Goal: Task Accomplishment & Management: Use online tool/utility

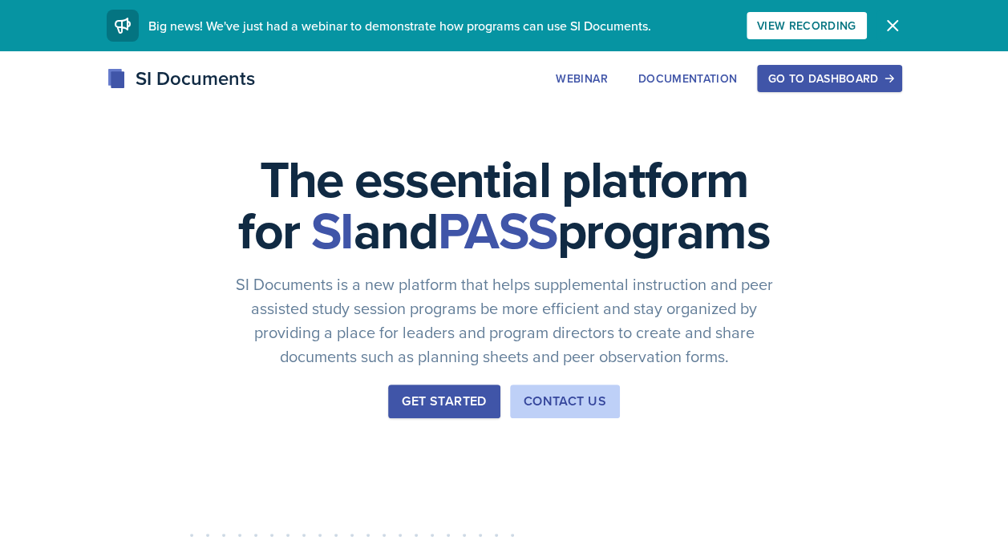
click at [888, 22] on icon "button" at bounding box center [893, 26] width 10 height 10
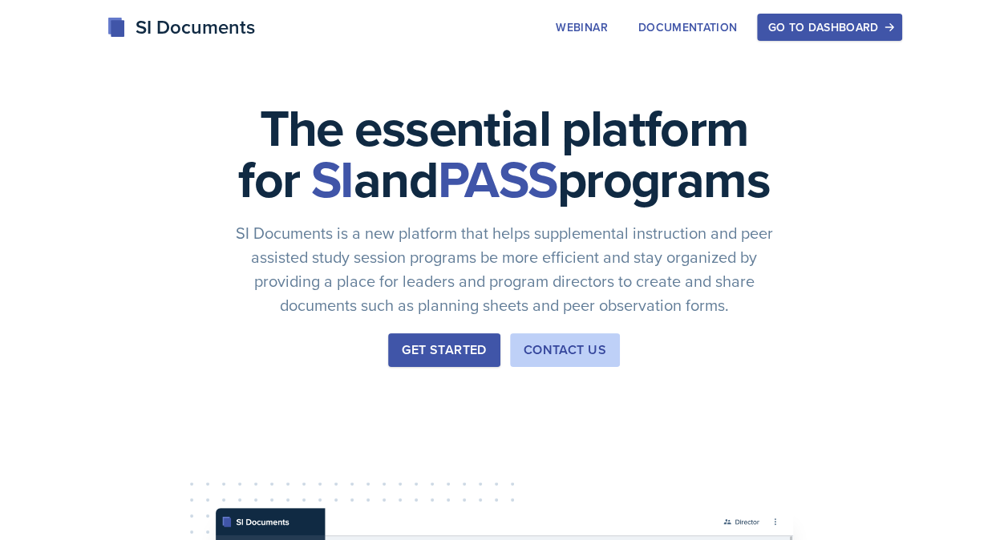
click at [847, 22] on div "Go to Dashboard" at bounding box center [828, 27] width 123 height 13
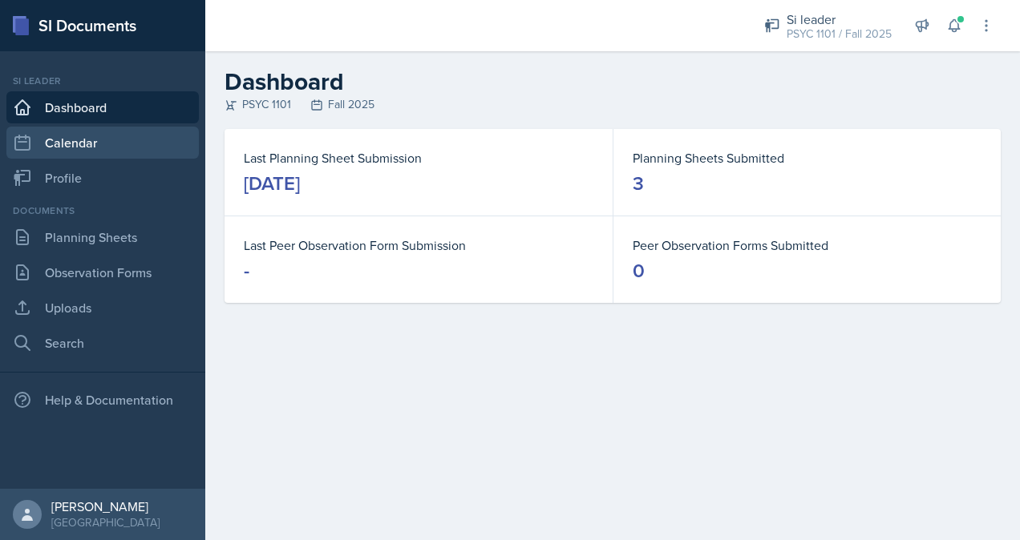
click at [95, 144] on link "Calendar" at bounding box center [102, 143] width 192 height 32
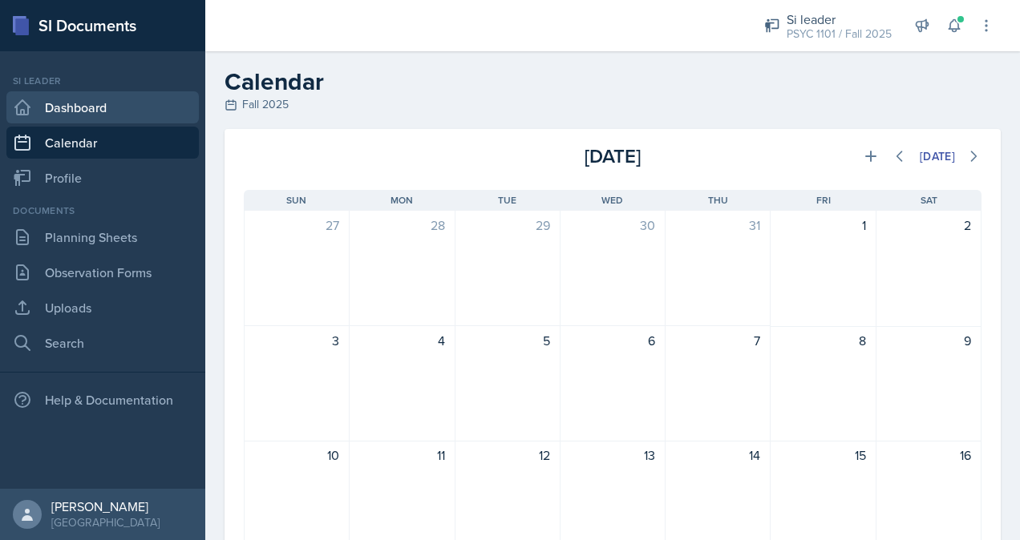
click at [93, 111] on link "Dashboard" at bounding box center [102, 107] width 192 height 32
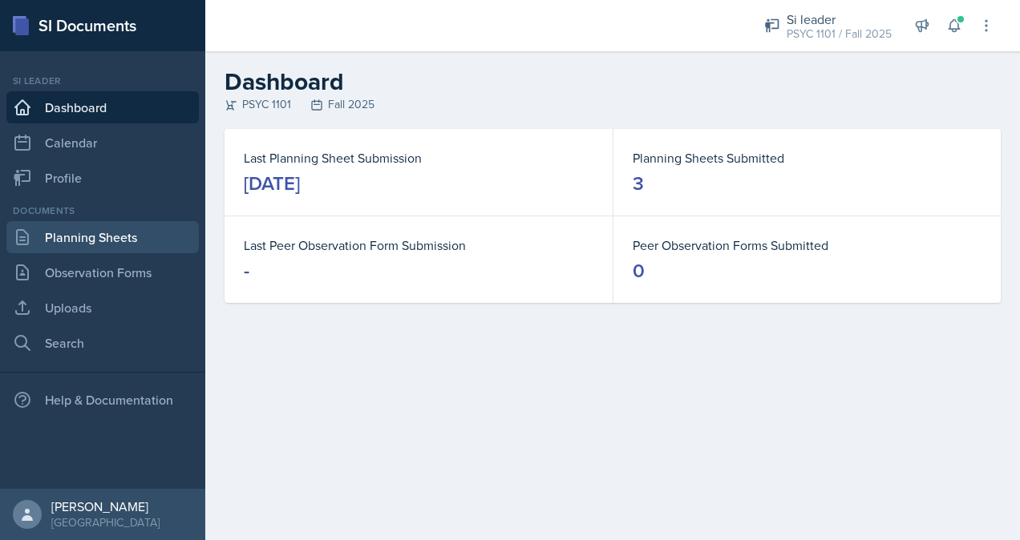
click at [110, 245] on link "Planning Sheets" at bounding box center [102, 237] width 192 height 32
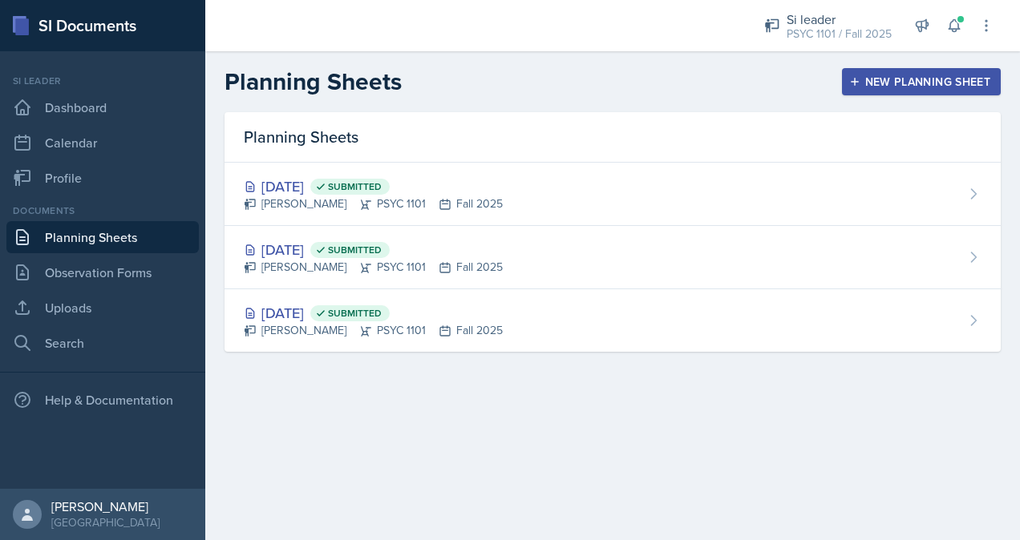
click at [875, 88] on div "New Planning Sheet" at bounding box center [921, 81] width 138 height 13
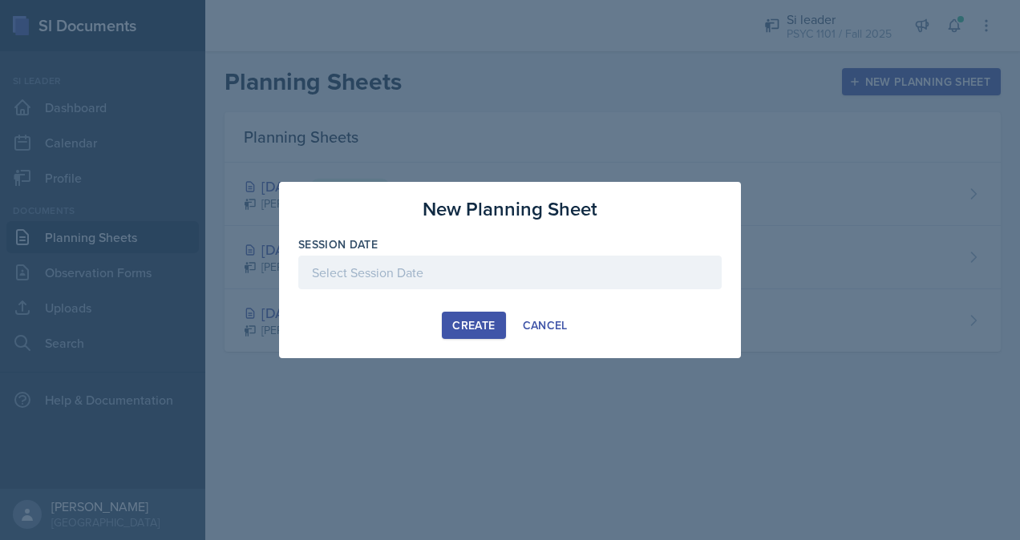
click at [390, 277] on div at bounding box center [509, 273] width 423 height 34
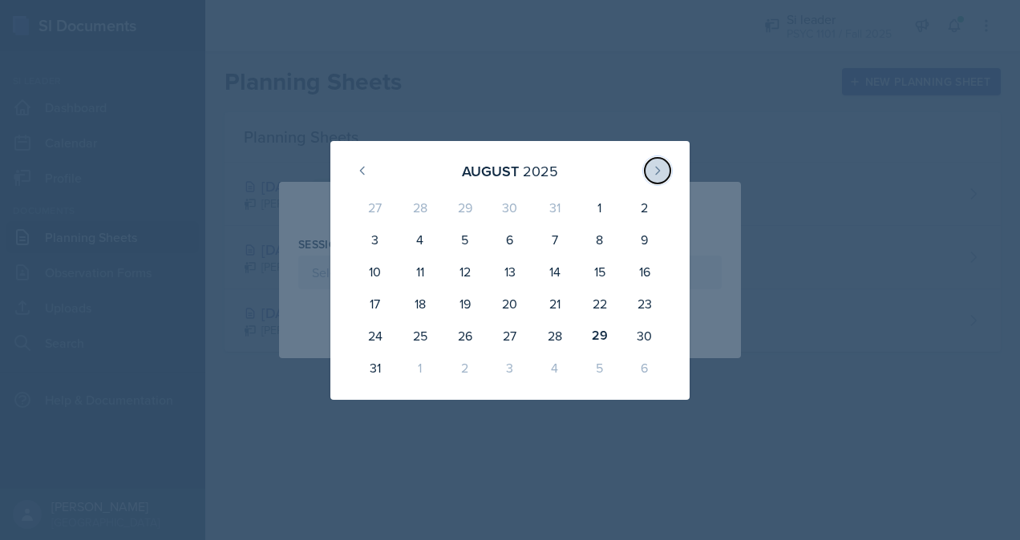
click at [659, 172] on icon at bounding box center [657, 170] width 13 height 13
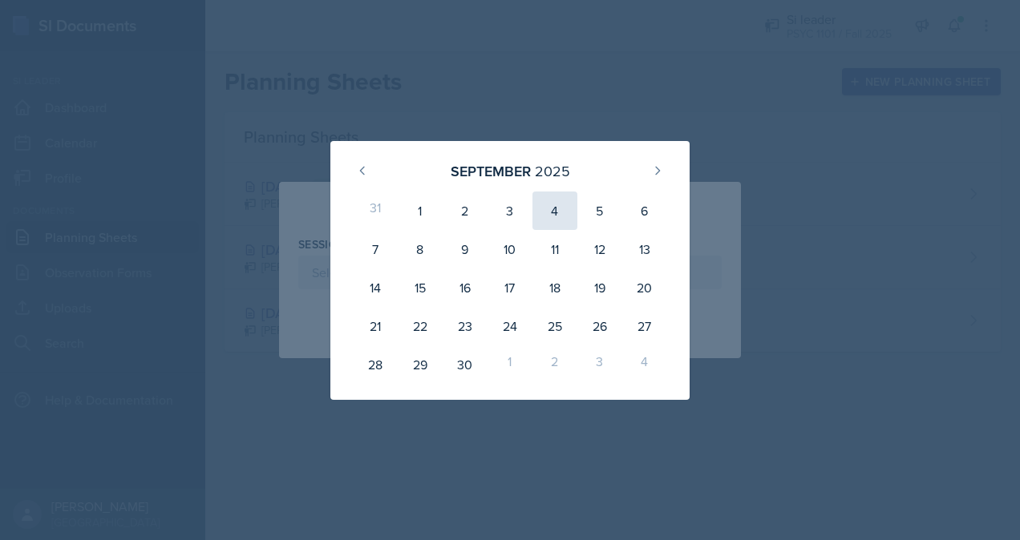
click at [559, 212] on div "4" at bounding box center [554, 211] width 45 height 38
type input "[DATE]"
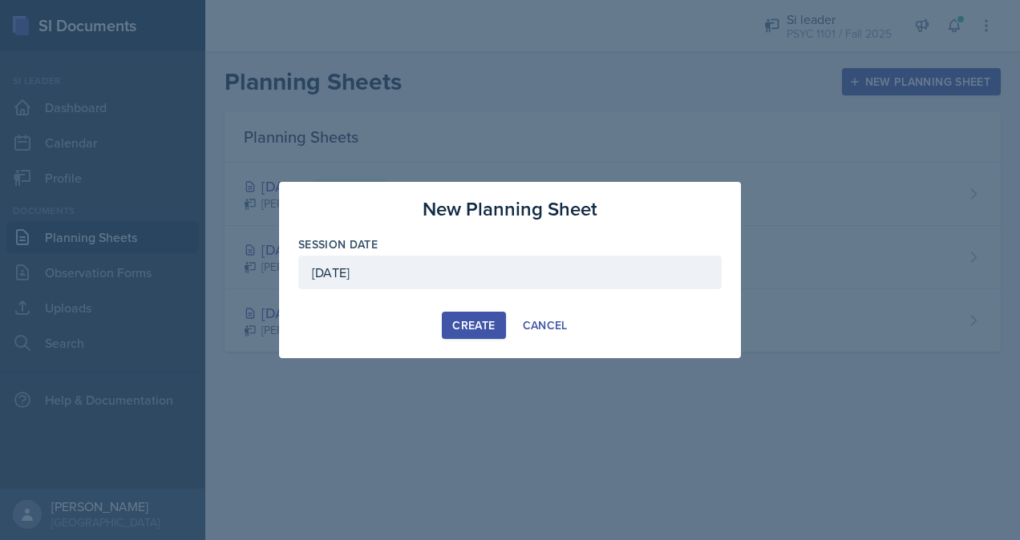
click at [459, 329] on div "Create" at bounding box center [473, 325] width 42 height 13
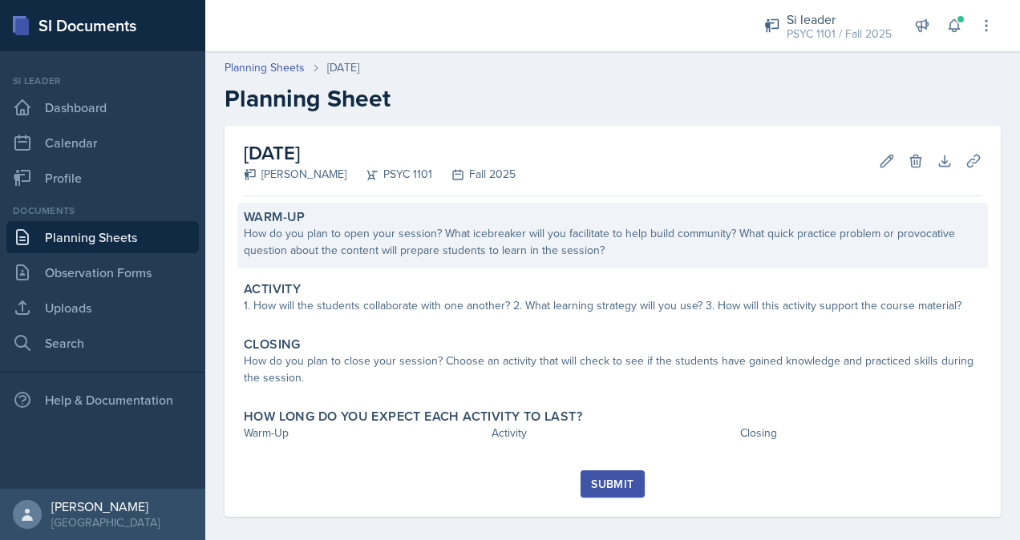
click at [545, 216] on div "Warm-Up" at bounding box center [613, 217] width 738 height 16
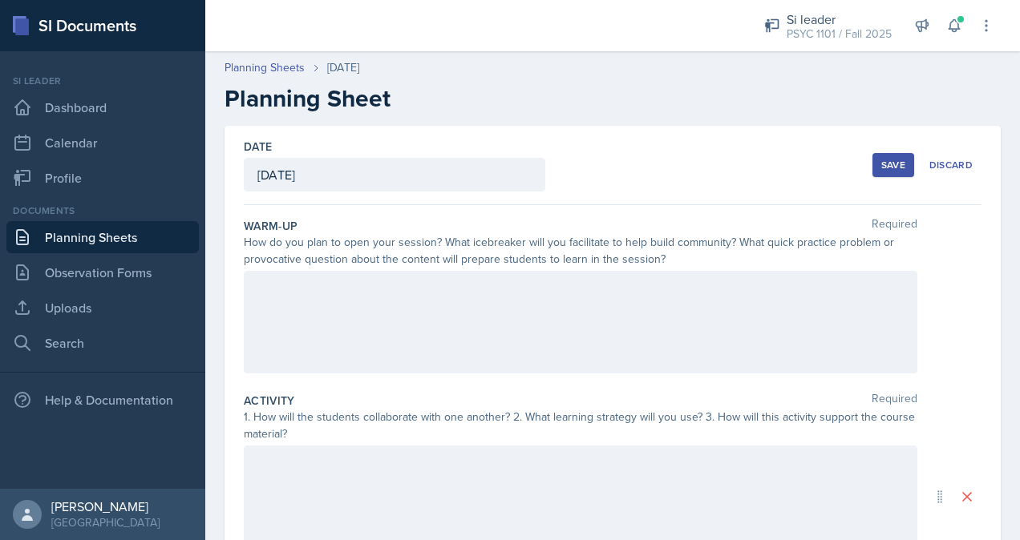
click at [444, 323] on div at bounding box center [580, 322] width 673 height 103
